Goal: Book appointment/travel/reservation

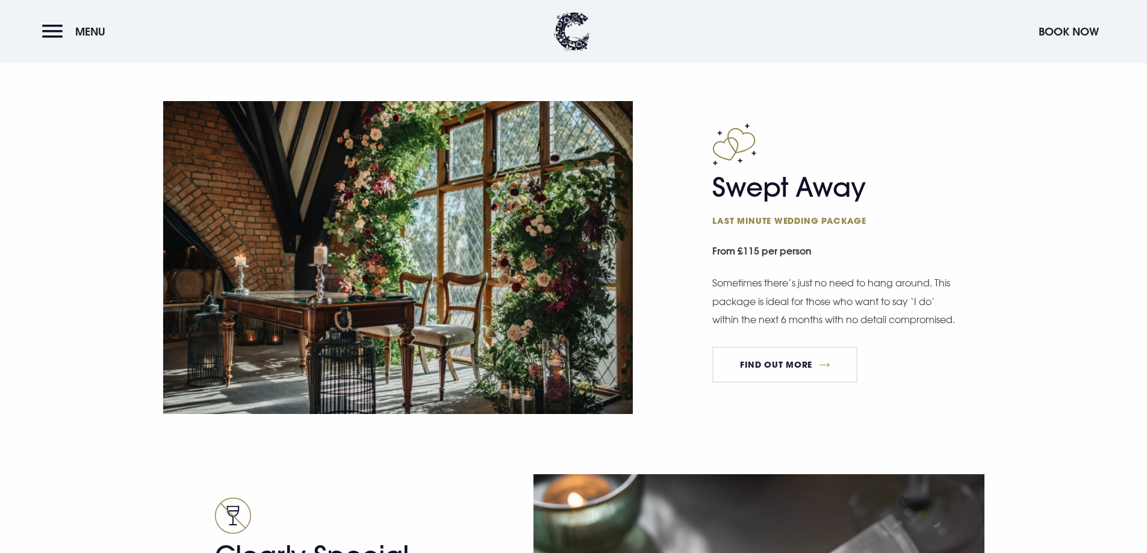
scroll to position [1926, 0]
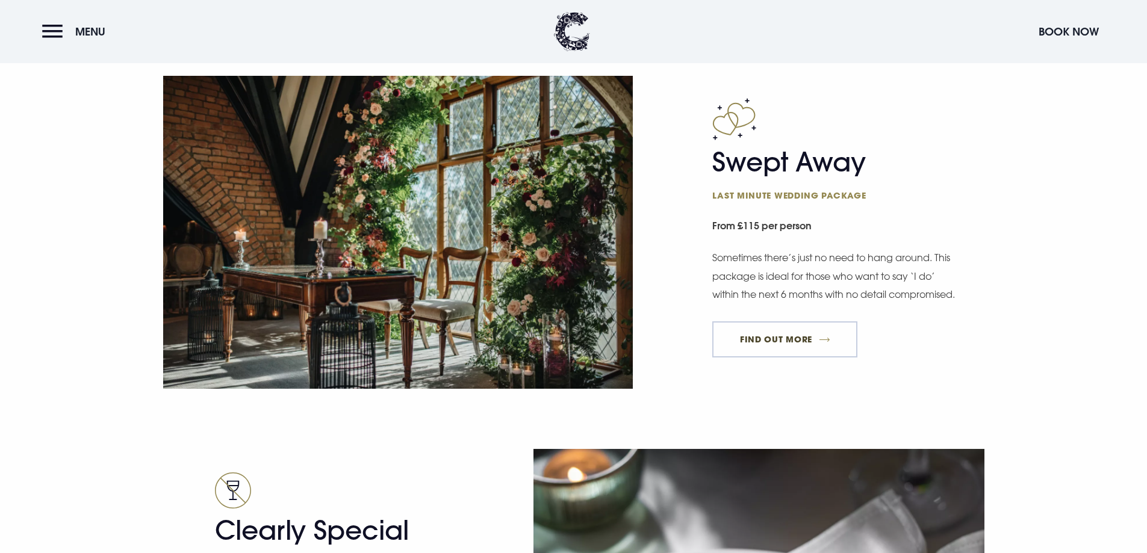
click at [770, 350] on link "FIND OUT MORE" at bounding box center [784, 339] width 145 height 36
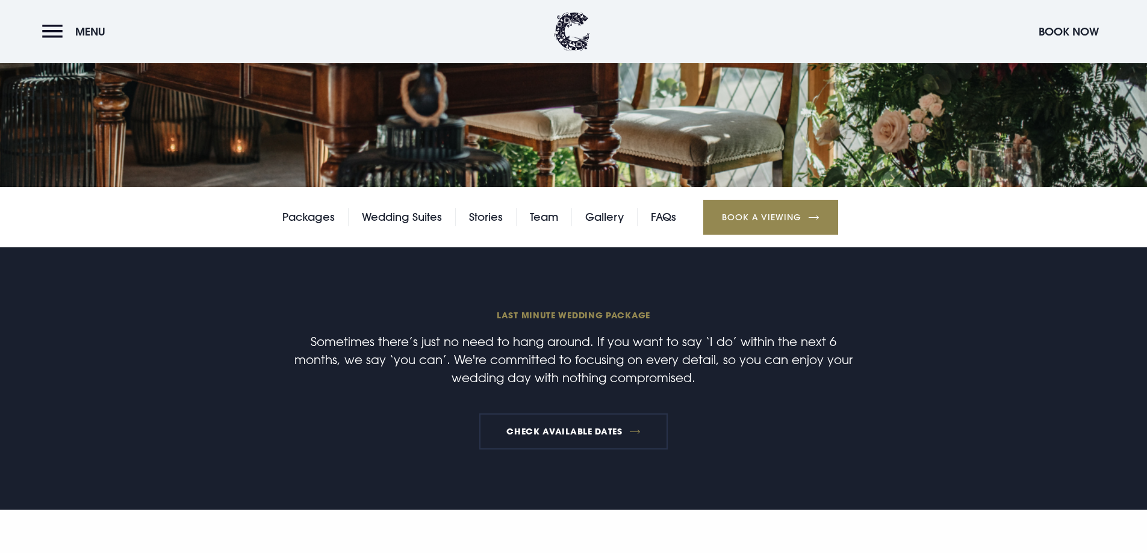
scroll to position [301, 0]
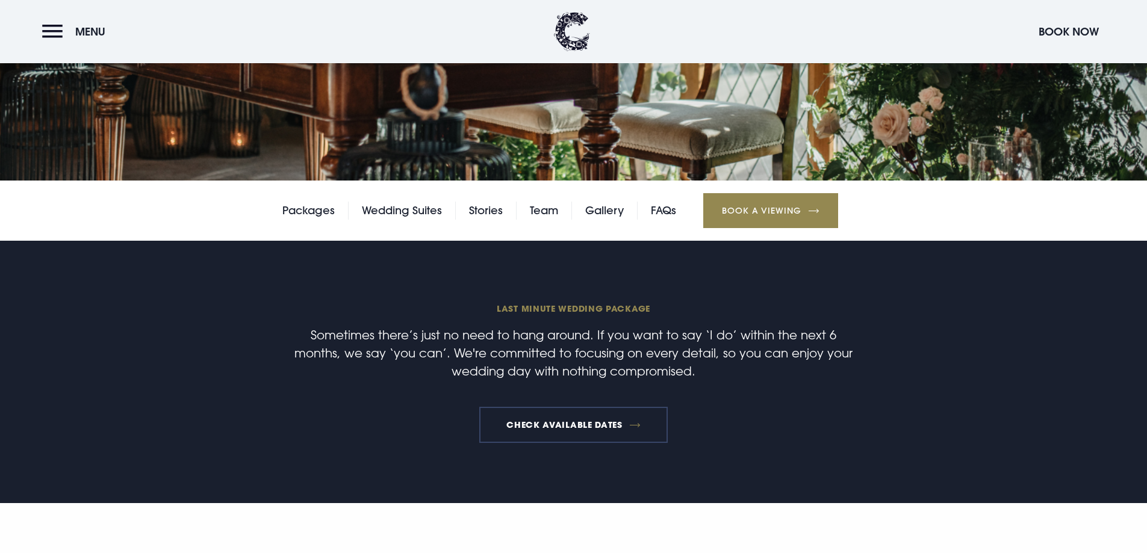
click at [566, 418] on link "Check available dates" at bounding box center [573, 425] width 188 height 36
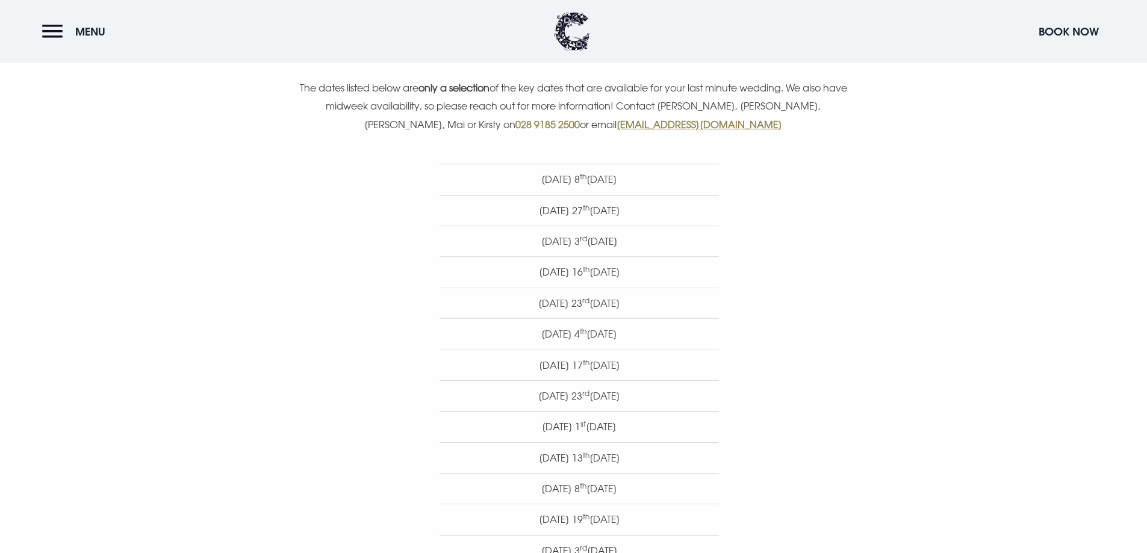
scroll to position [591, 0]
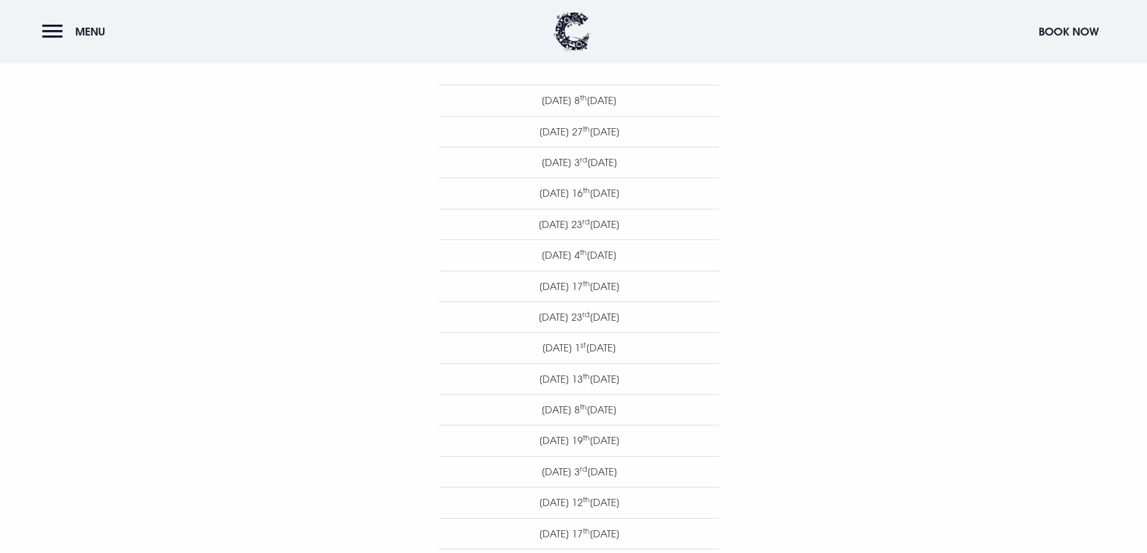
drag, startPoint x: 644, startPoint y: 497, endPoint x: 450, endPoint y: 93, distance: 448.2
click at [450, 93] on ul "Saturday 8 th November 2025 Thursday 27 th November 2025 Wednesday 3 rd Decembe…" at bounding box center [579, 363] width 684 height 557
copy ul "Saturday 8 th November 2025 Thursday 27 th November 2025 Wednesday 3 rd Decembe…"
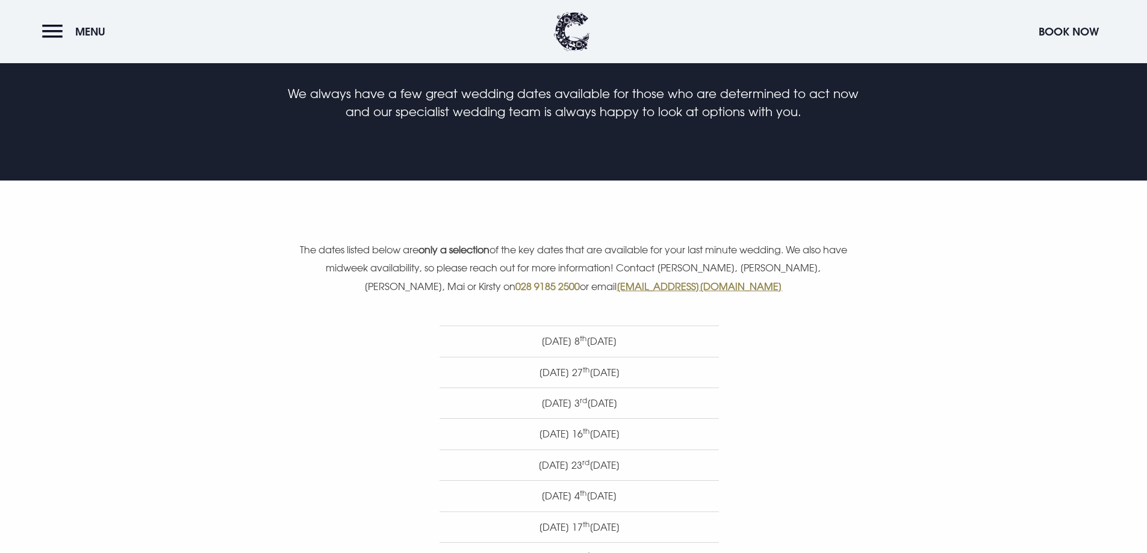
scroll to position [410, 0]
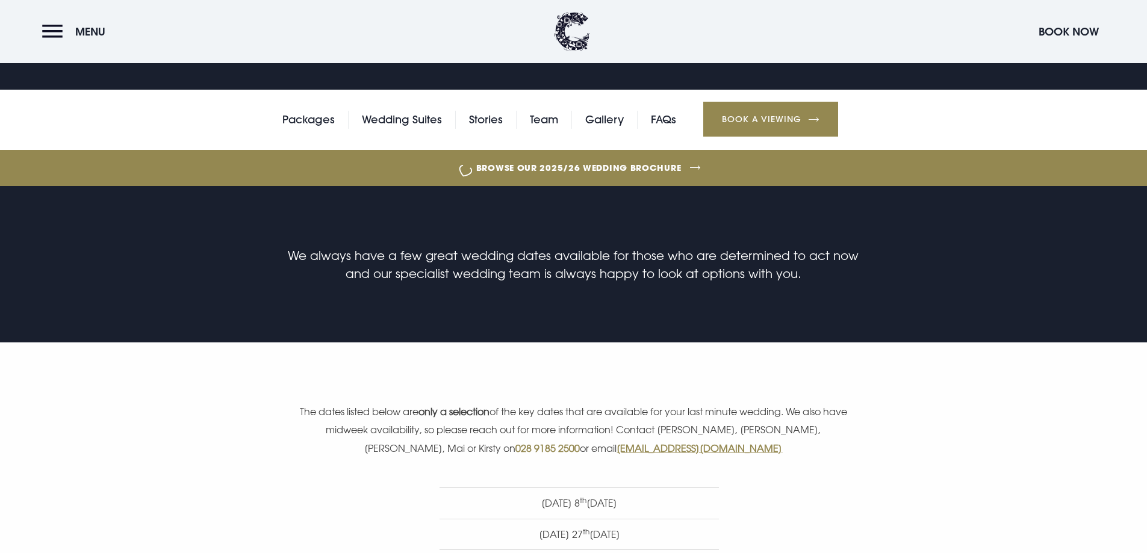
scroll to position [49, 0]
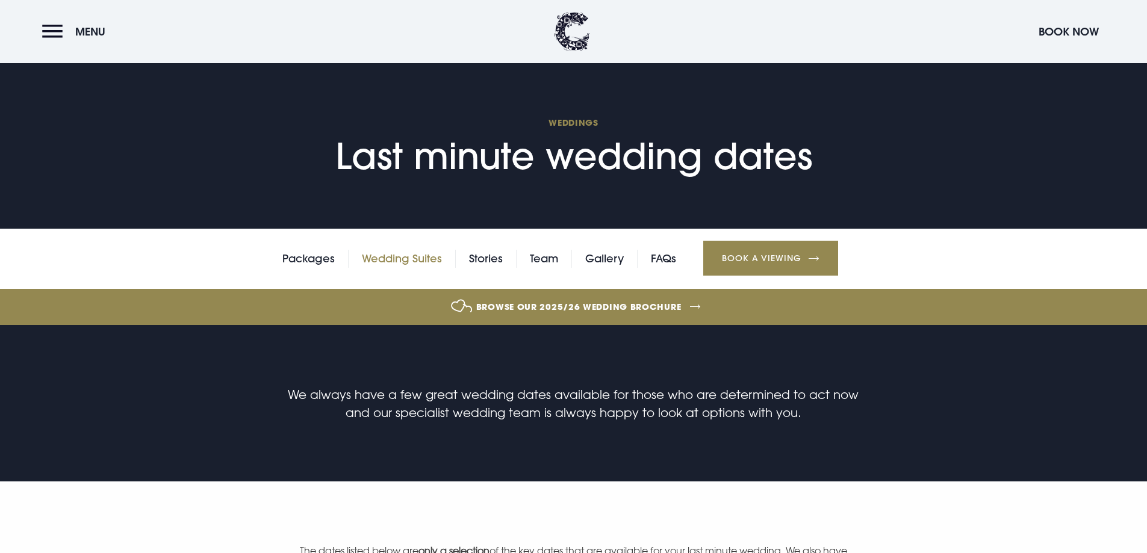
click at [412, 255] on link "Wedding Suites" at bounding box center [402, 259] width 80 height 18
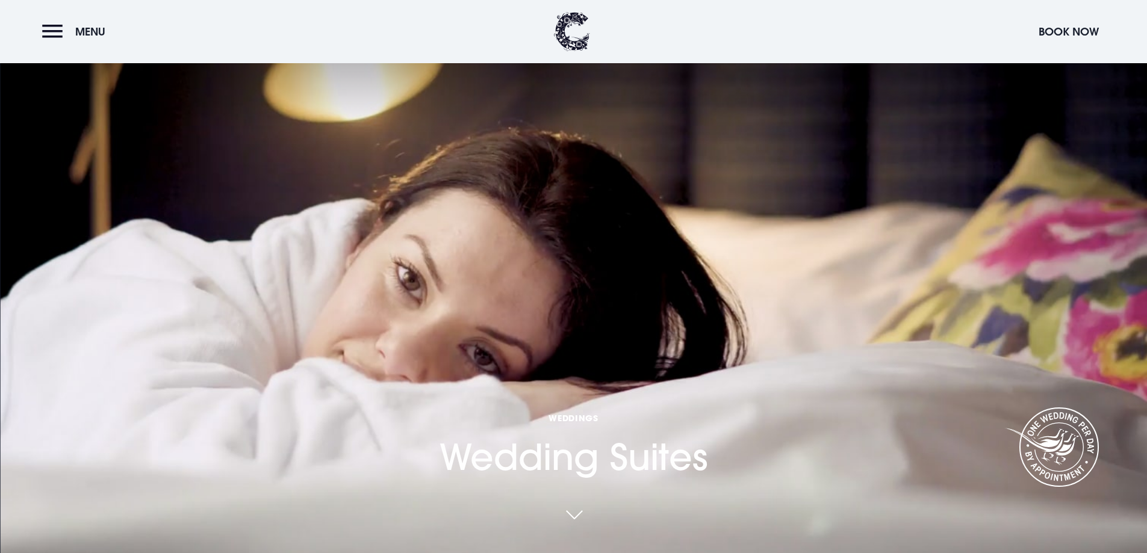
scroll to position [241, 0]
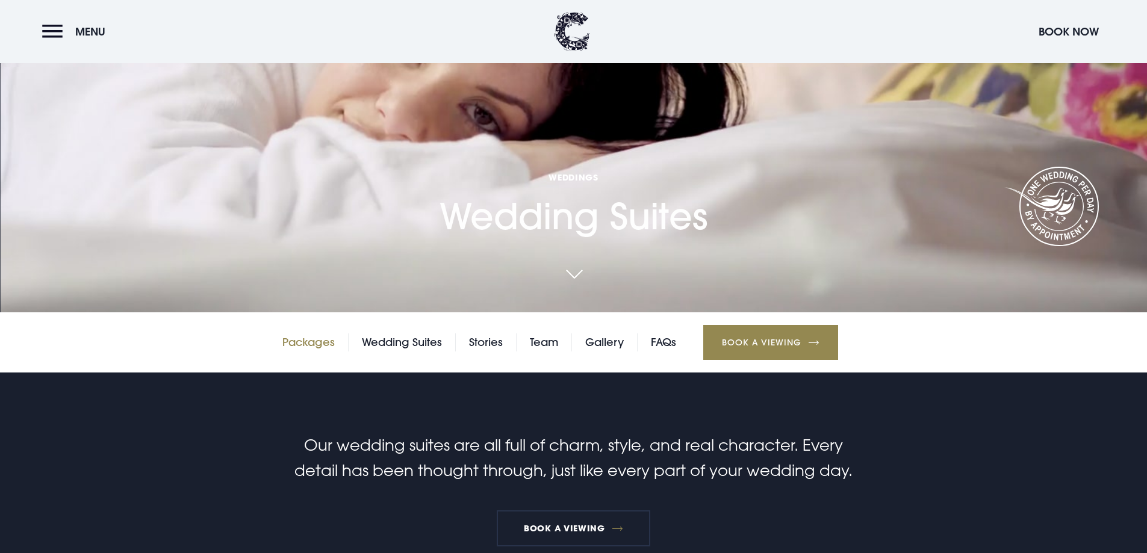
click at [311, 345] on link "Packages" at bounding box center [308, 342] width 52 height 18
